Goal: Register for event/course

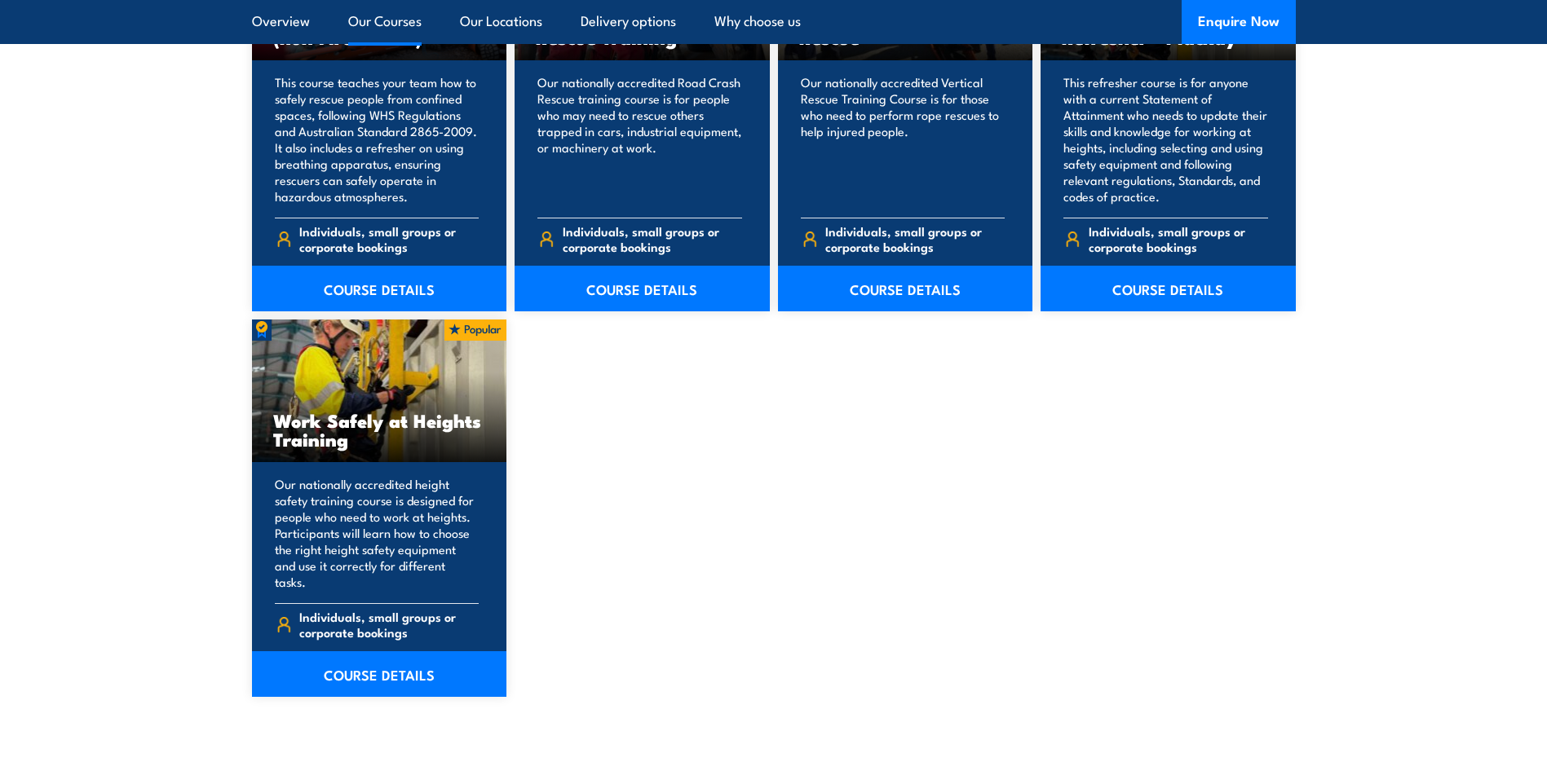
scroll to position [1875, 0]
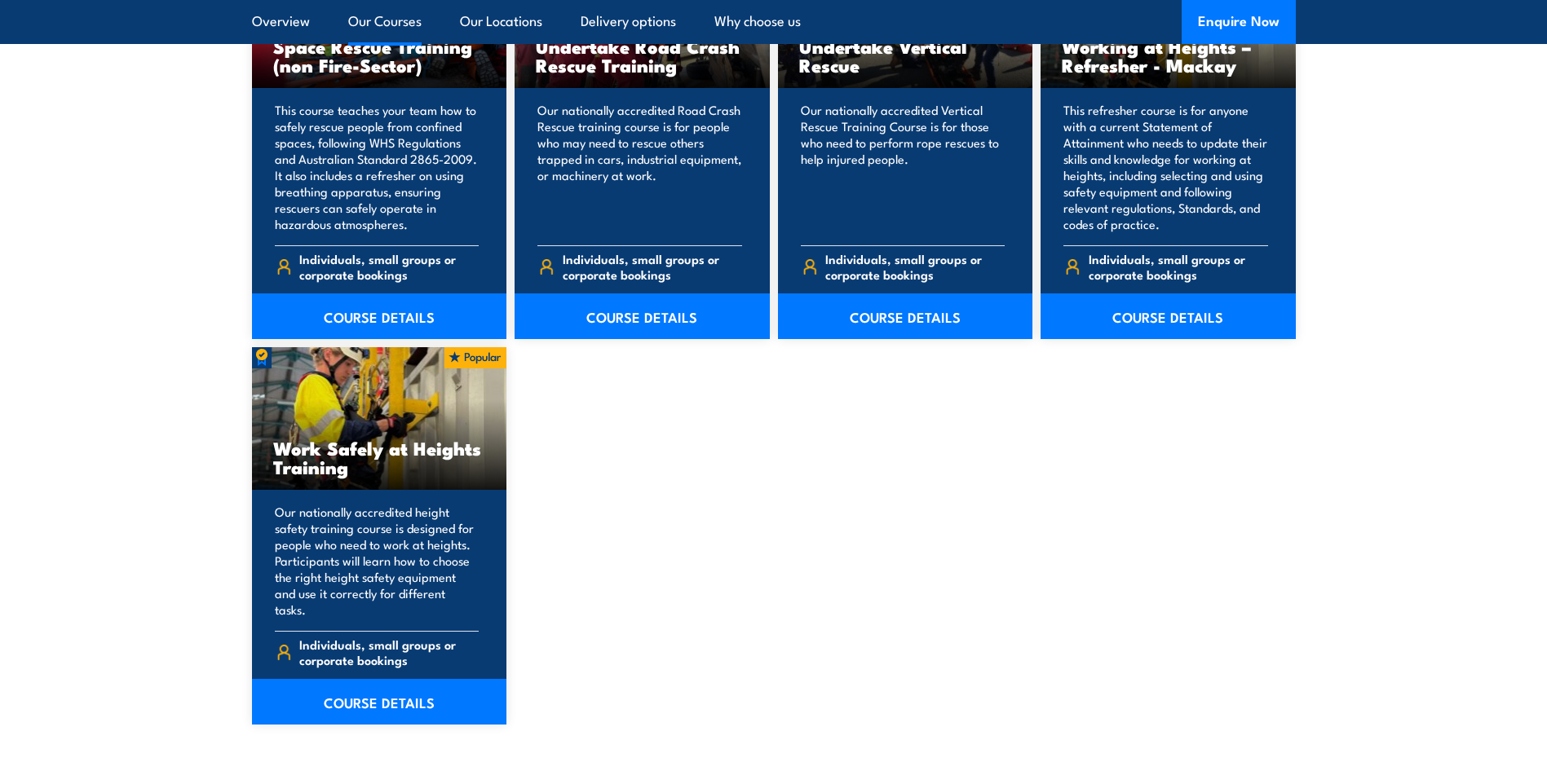
click at [740, 498] on div "Perform tower rescue Refresher Training (Electrical Stream) This course provide…" at bounding box center [774, 119] width 1044 height 1214
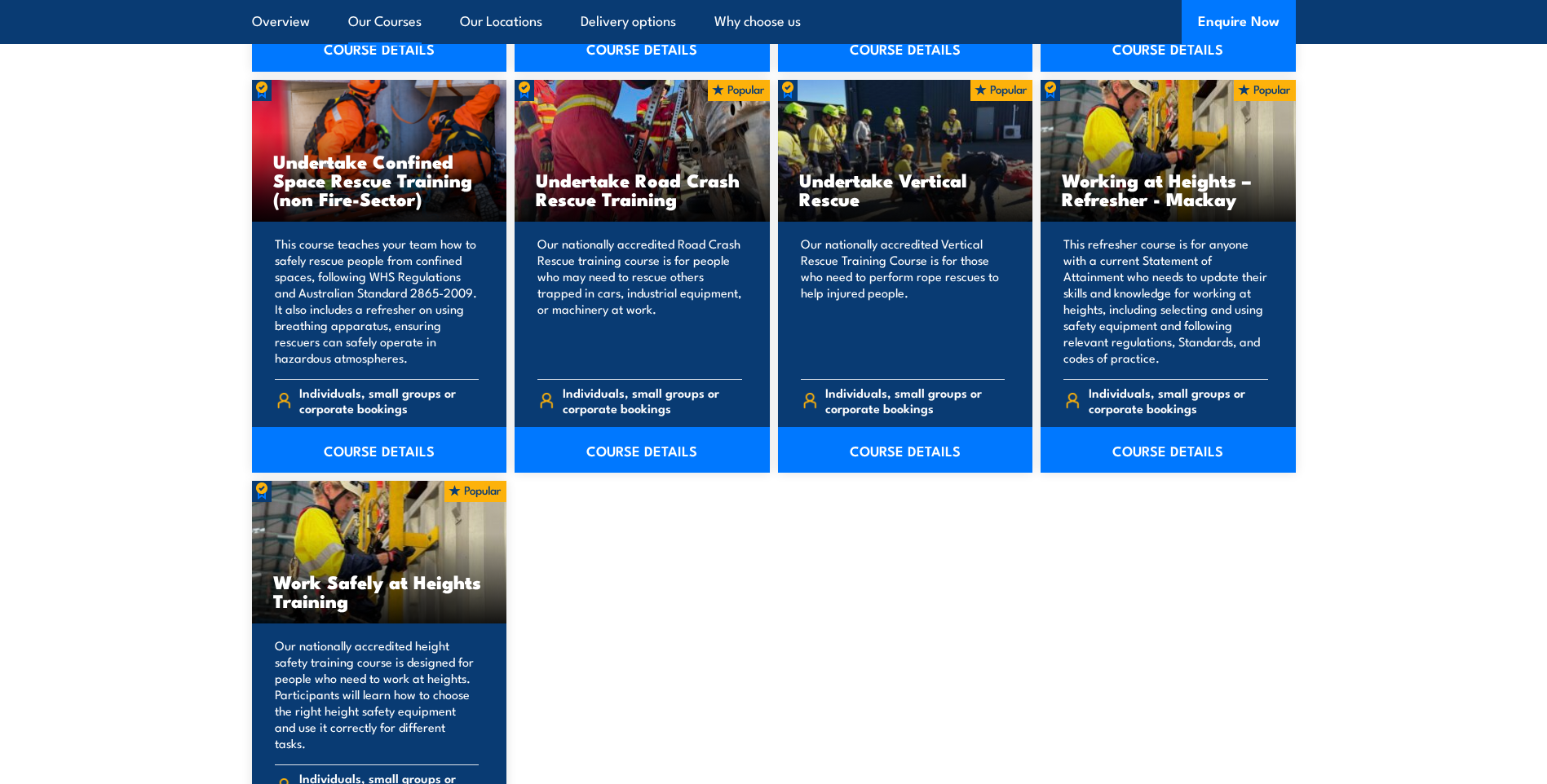
scroll to position [2038, 0]
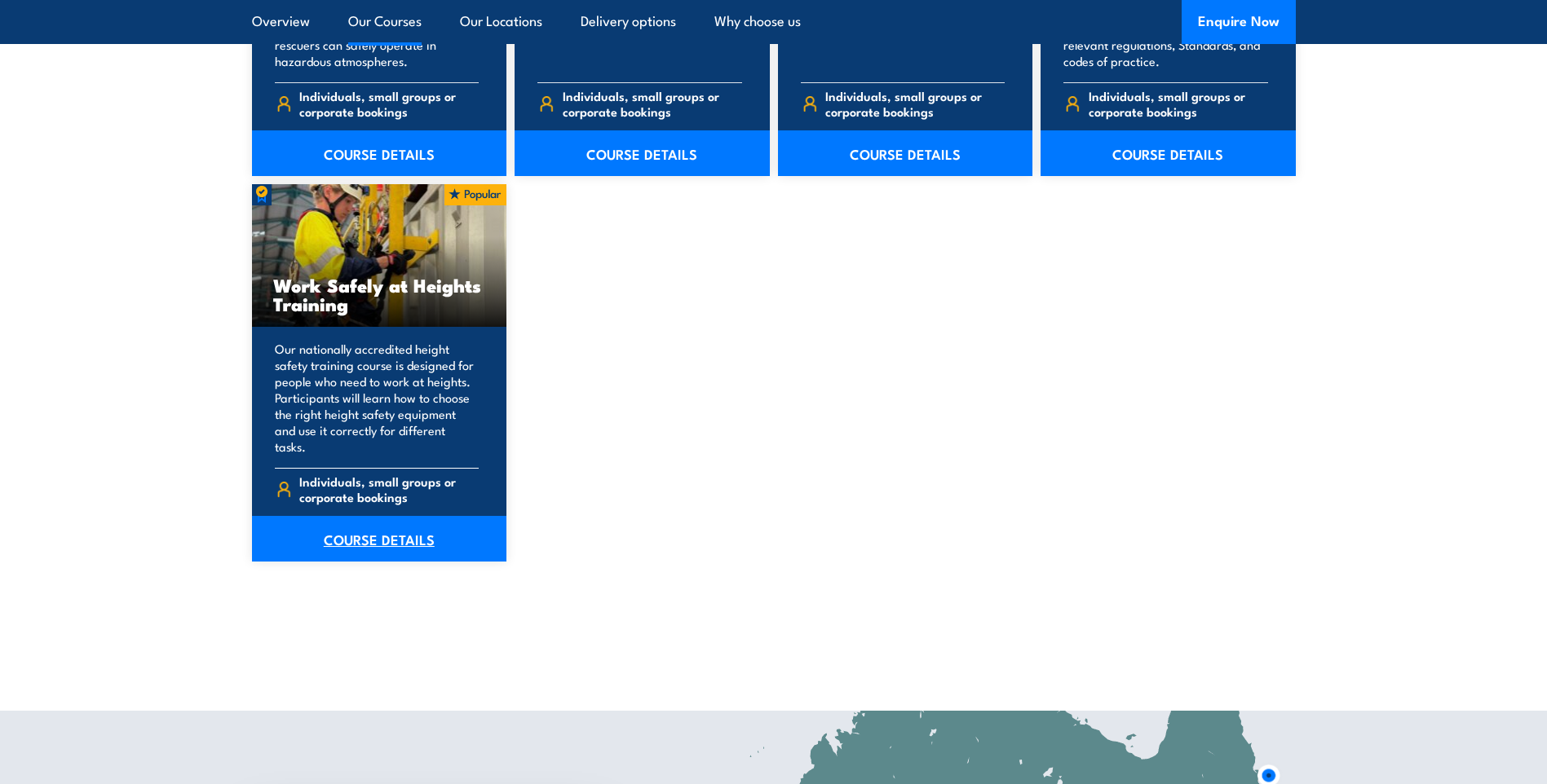
click at [383, 523] on link "COURSE DETAILS" at bounding box center [379, 539] width 255 height 46
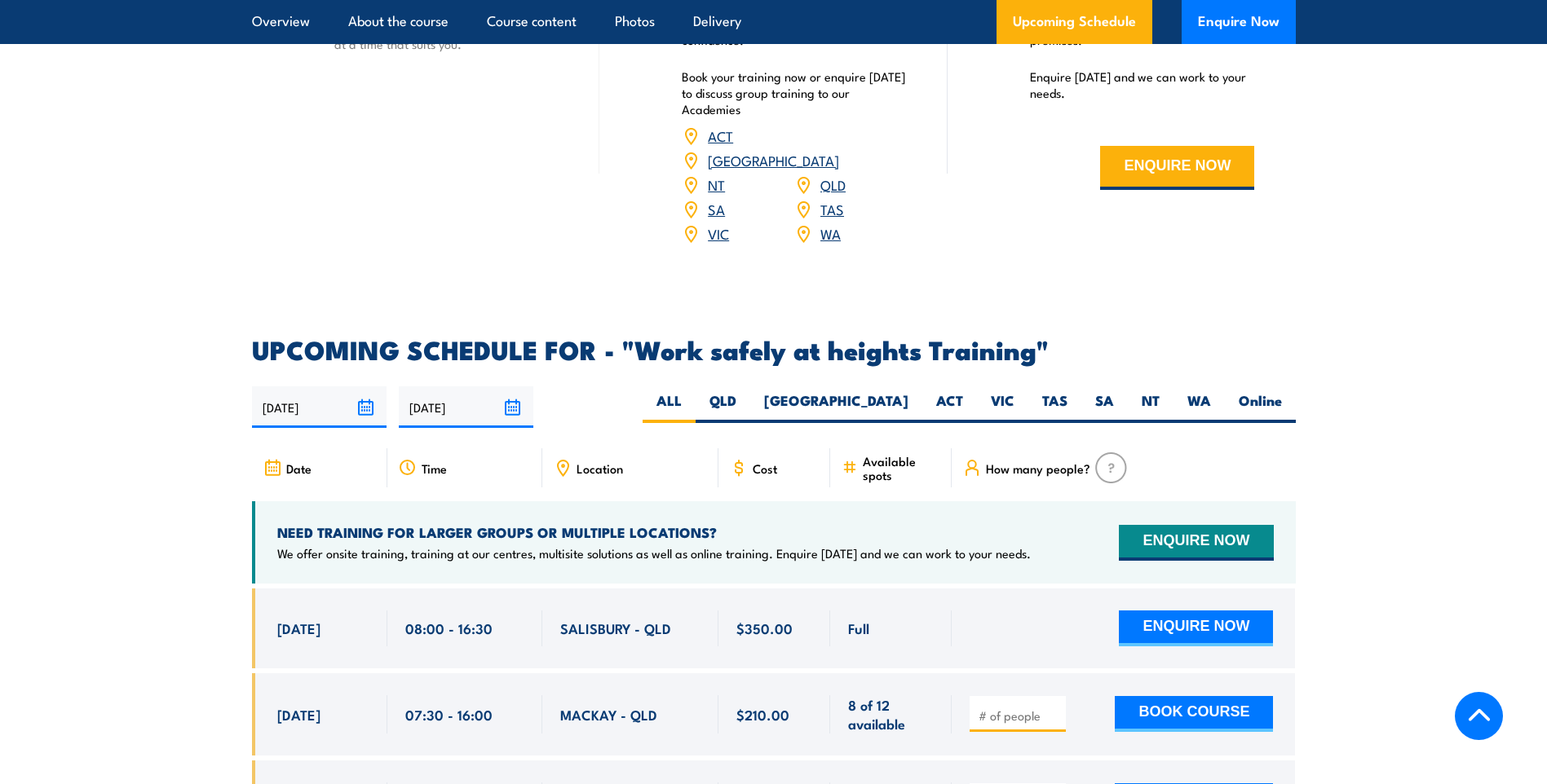
scroll to position [2446, 0]
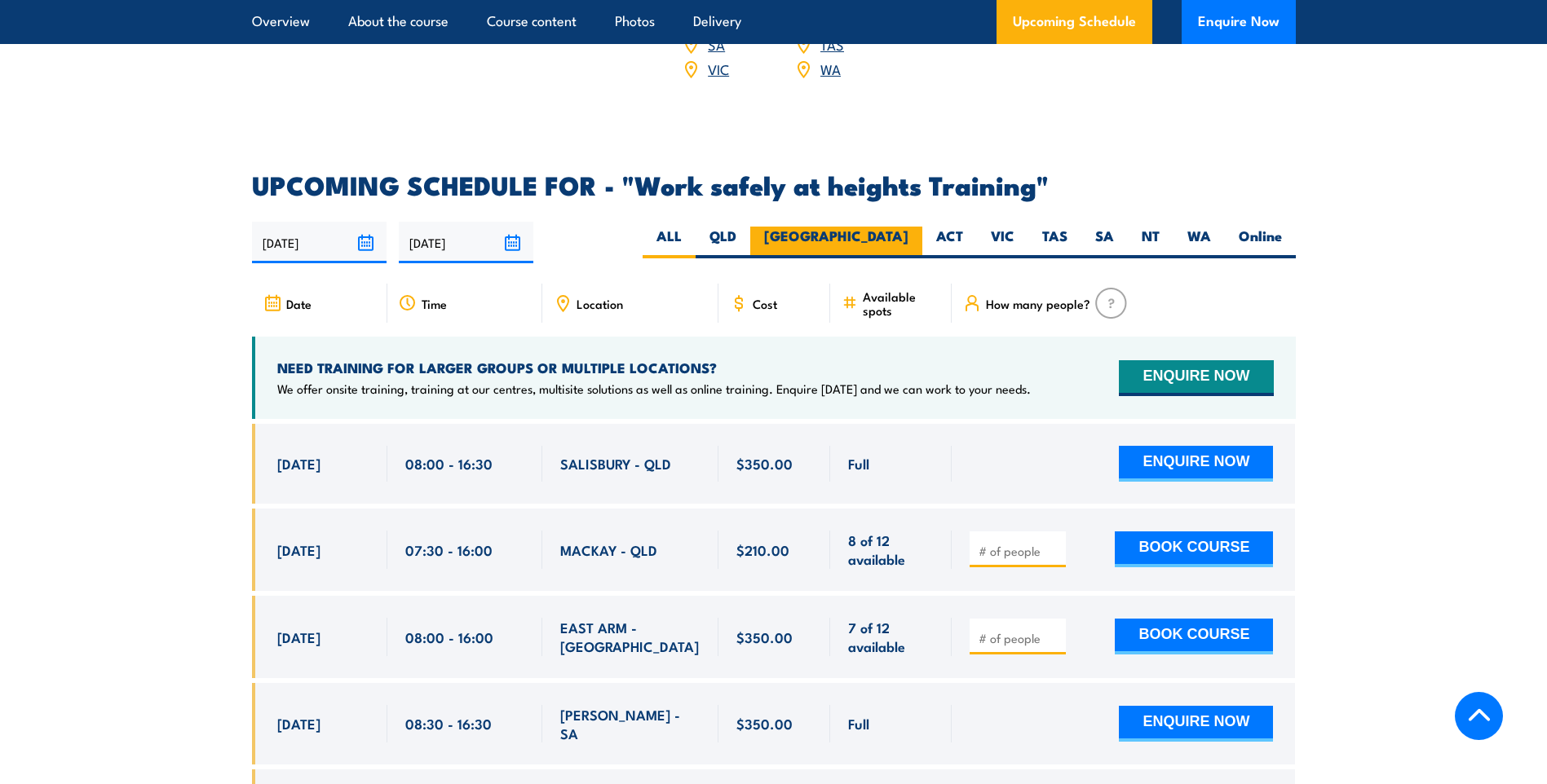
click at [892, 227] on label "NSW" at bounding box center [836, 243] width 172 height 32
click at [908, 227] on input "NSW" at bounding box center [913, 232] width 11 height 11
radio input "true"
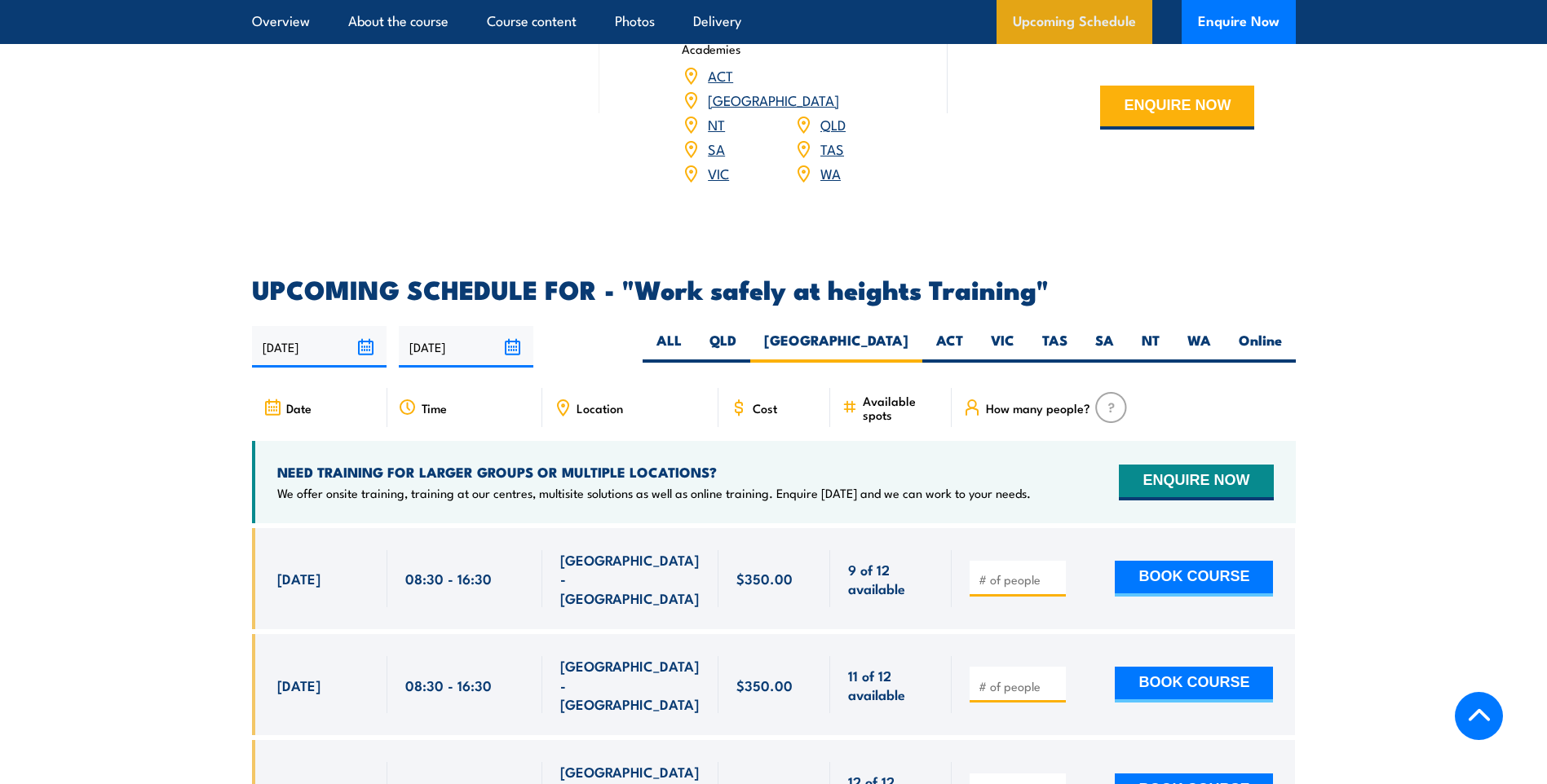
scroll to position [2187, 0]
